Goal: Navigation & Orientation: Find specific page/section

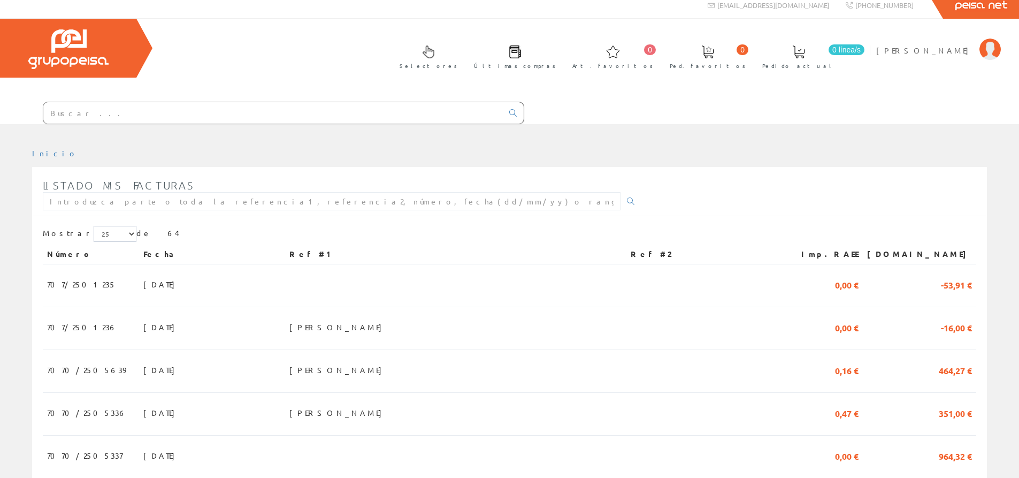
scroll to position [7, 0]
click at [944, 46] on span "[PERSON_NAME]" at bounding box center [925, 50] width 98 height 11
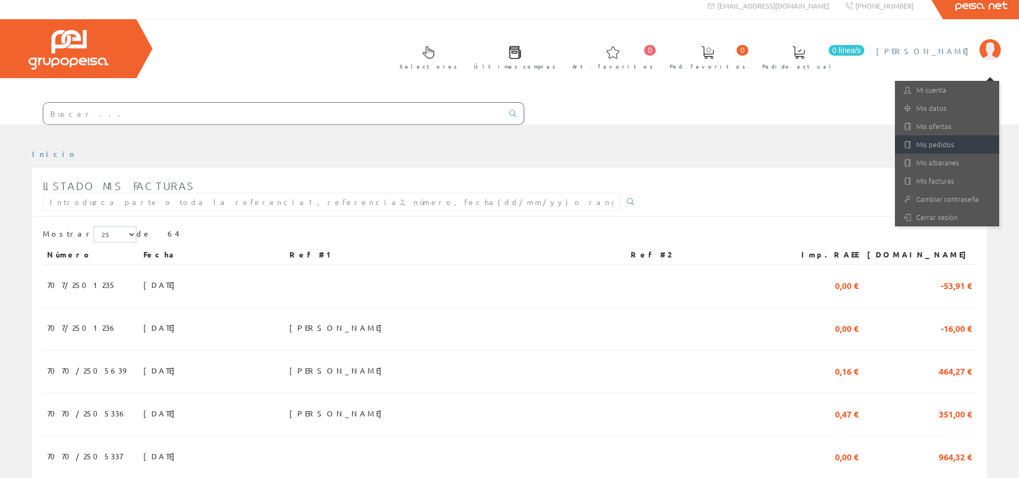
click at [929, 145] on link "Mis pedidos" at bounding box center [947, 144] width 104 height 18
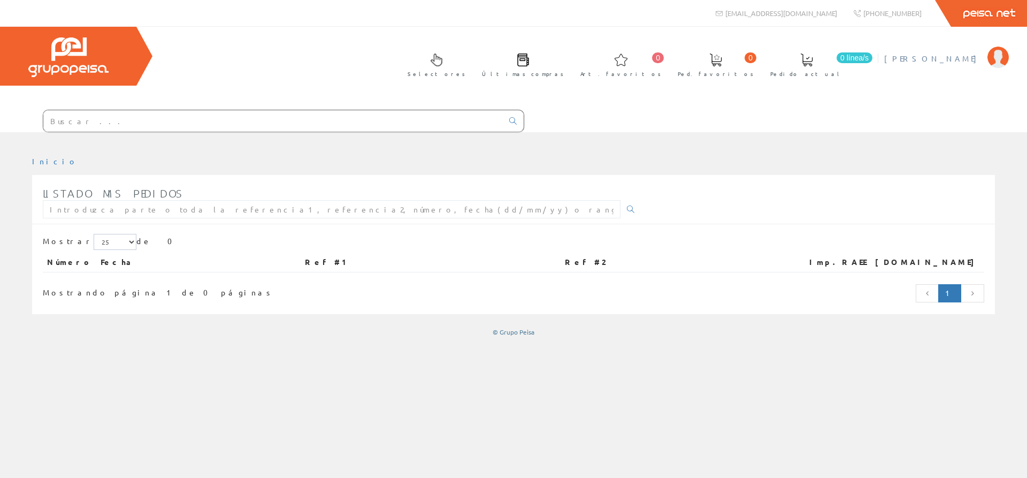
click at [943, 57] on span "[PERSON_NAME]" at bounding box center [933, 58] width 98 height 11
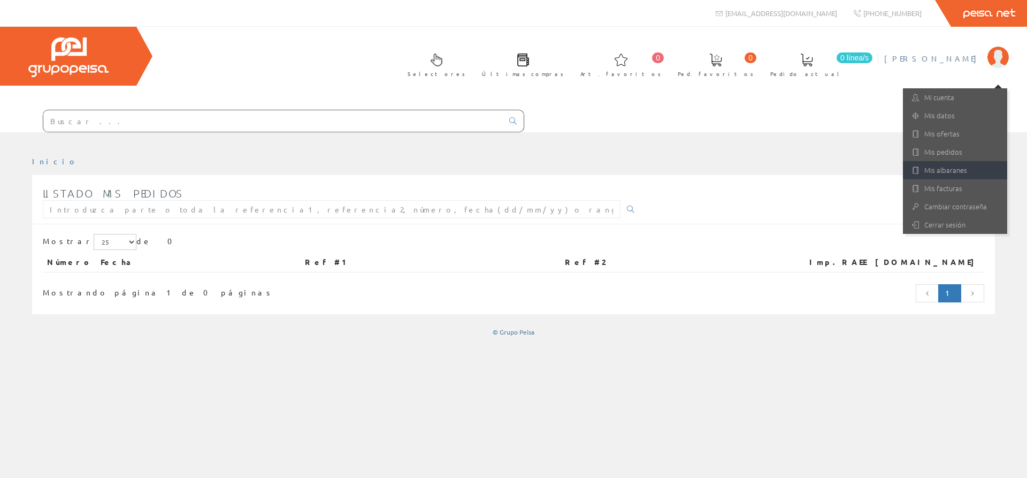
click at [934, 165] on link "Mis albaranes" at bounding box center [955, 170] width 104 height 18
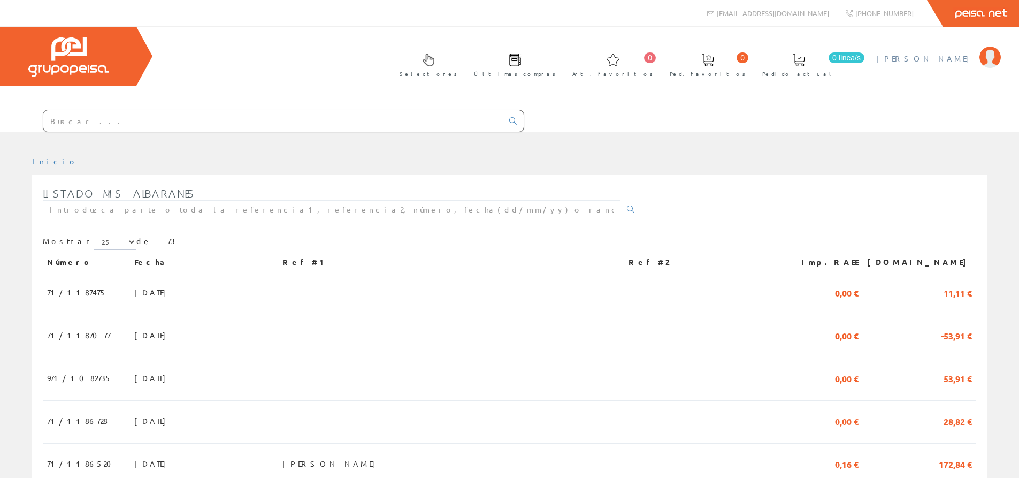
click at [958, 57] on span "[PERSON_NAME]" at bounding box center [925, 58] width 98 height 11
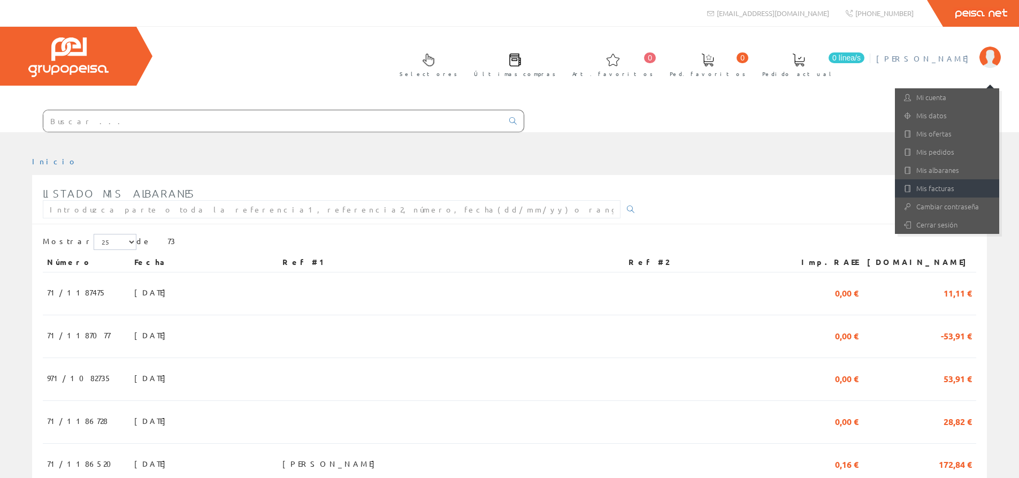
click at [939, 182] on link "Mis facturas" at bounding box center [947, 188] width 104 height 18
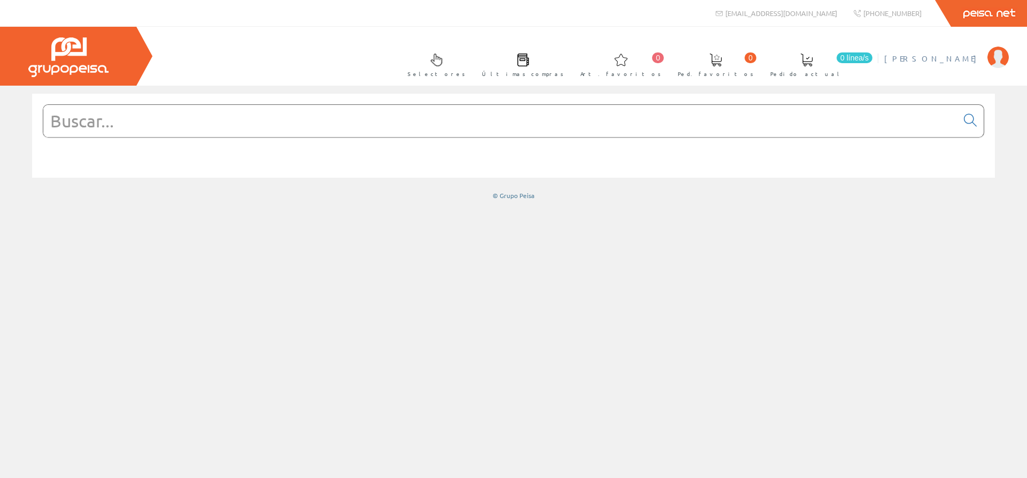
click at [952, 62] on span "[PERSON_NAME]" at bounding box center [933, 58] width 98 height 11
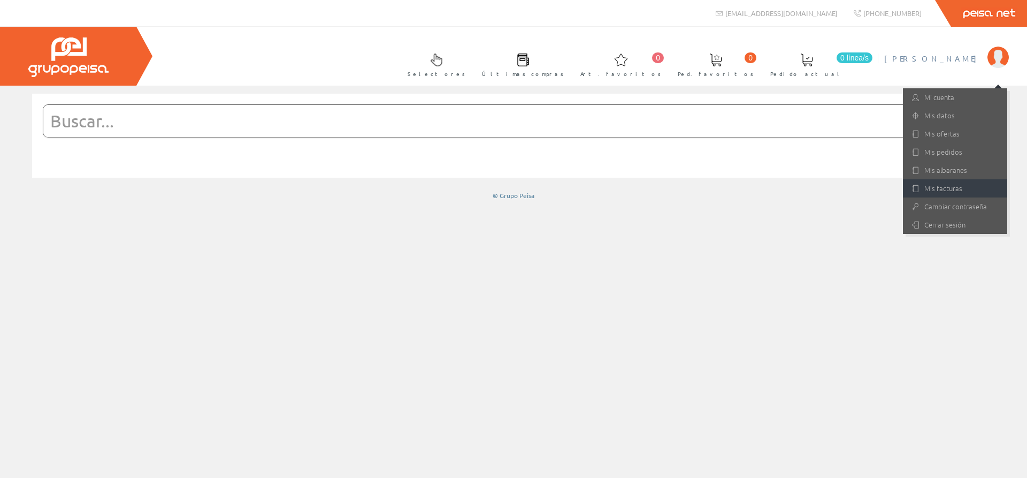
click at [942, 190] on link "Mis facturas" at bounding box center [955, 188] width 104 height 18
